Goal: Task Accomplishment & Management: Use online tool/utility

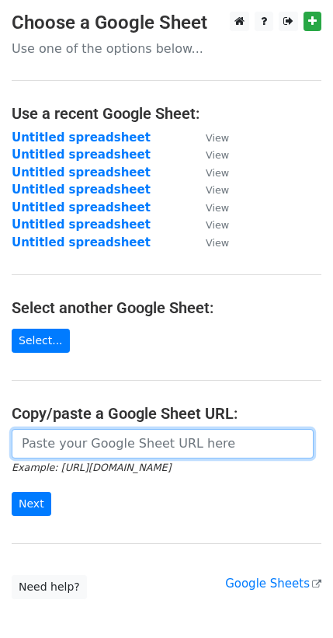
click at [104, 444] on input "url" at bounding box center [163, 444] width 302 height 30
paste input "[URL][DOMAIN_NAME]"
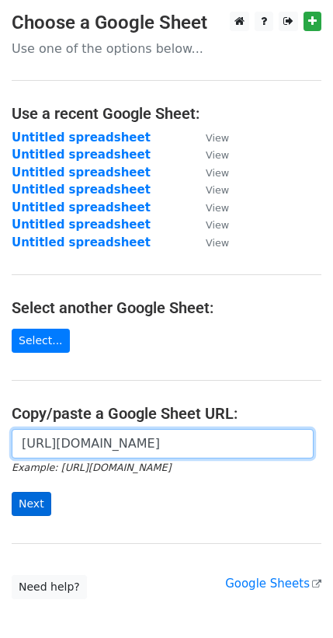
type input "[URL][DOMAIN_NAME]"
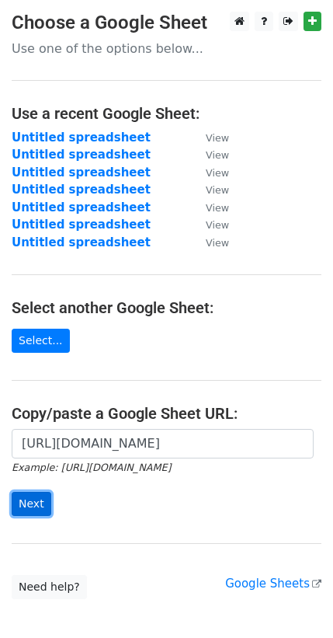
scroll to position [0, 0]
click at [33, 504] on input "Next" at bounding box center [32, 504] width 40 height 24
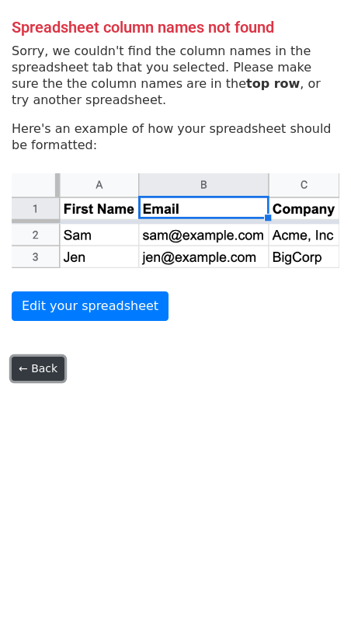
click at [42, 365] on link "← Back" at bounding box center [38, 369] width 53 height 24
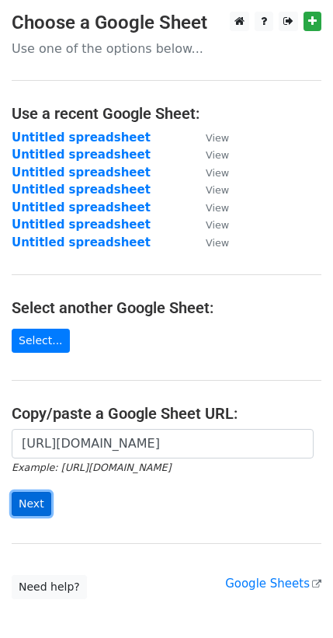
click at [44, 501] on input "Next" at bounding box center [32, 504] width 40 height 24
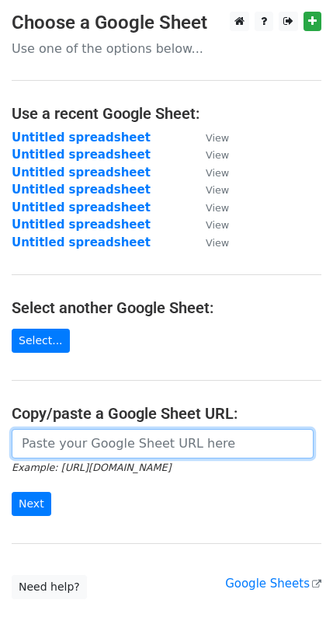
click at [113, 438] on input "url" at bounding box center [163, 444] width 302 height 30
paste input "https://docs.google.com/spreadsheets/d/15PDYGacTymtEXnybl8oiEn3HYgKgy5dPfRh60CB…"
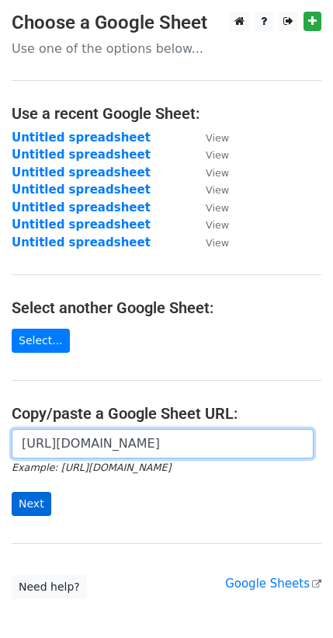
type input "https://docs.google.com/spreadsheets/d/15PDYGacTymtEXnybl8oiEn3HYgKgy5dPfRh60CB…"
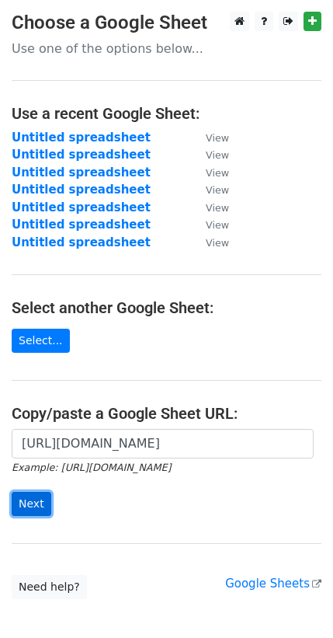
scroll to position [0, 0]
click at [26, 497] on input "Next" at bounding box center [32, 504] width 40 height 24
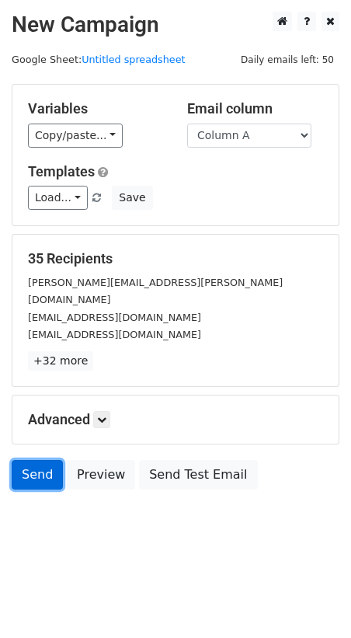
click at [31, 466] on link "Send" at bounding box center [37, 475] width 51 height 30
click at [40, 460] on link "Send" at bounding box center [37, 475] width 51 height 30
